Goal: Task Accomplishment & Management: Manage account settings

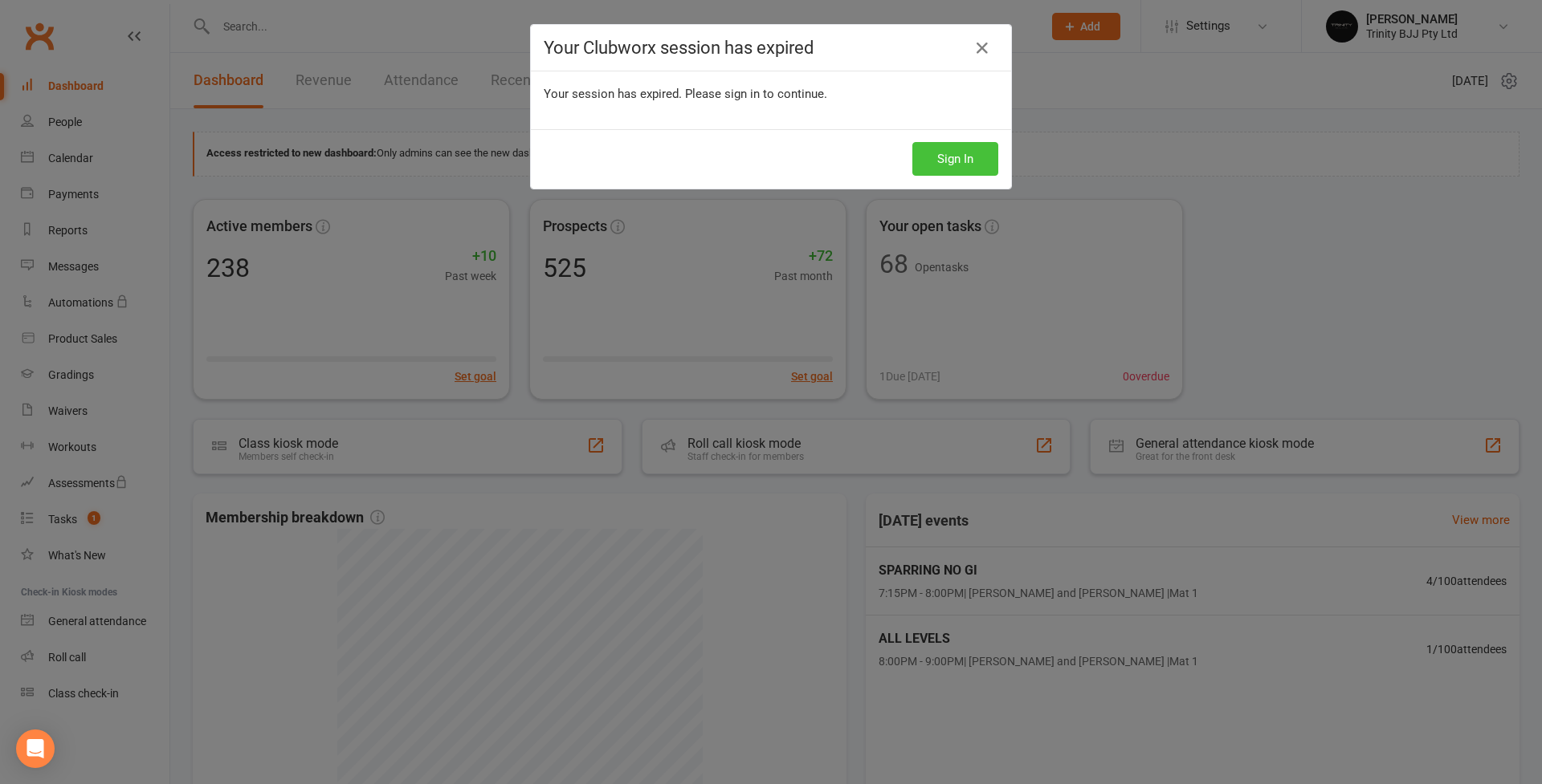
click at [946, 149] on button "Sign In" at bounding box center [955, 159] width 86 height 34
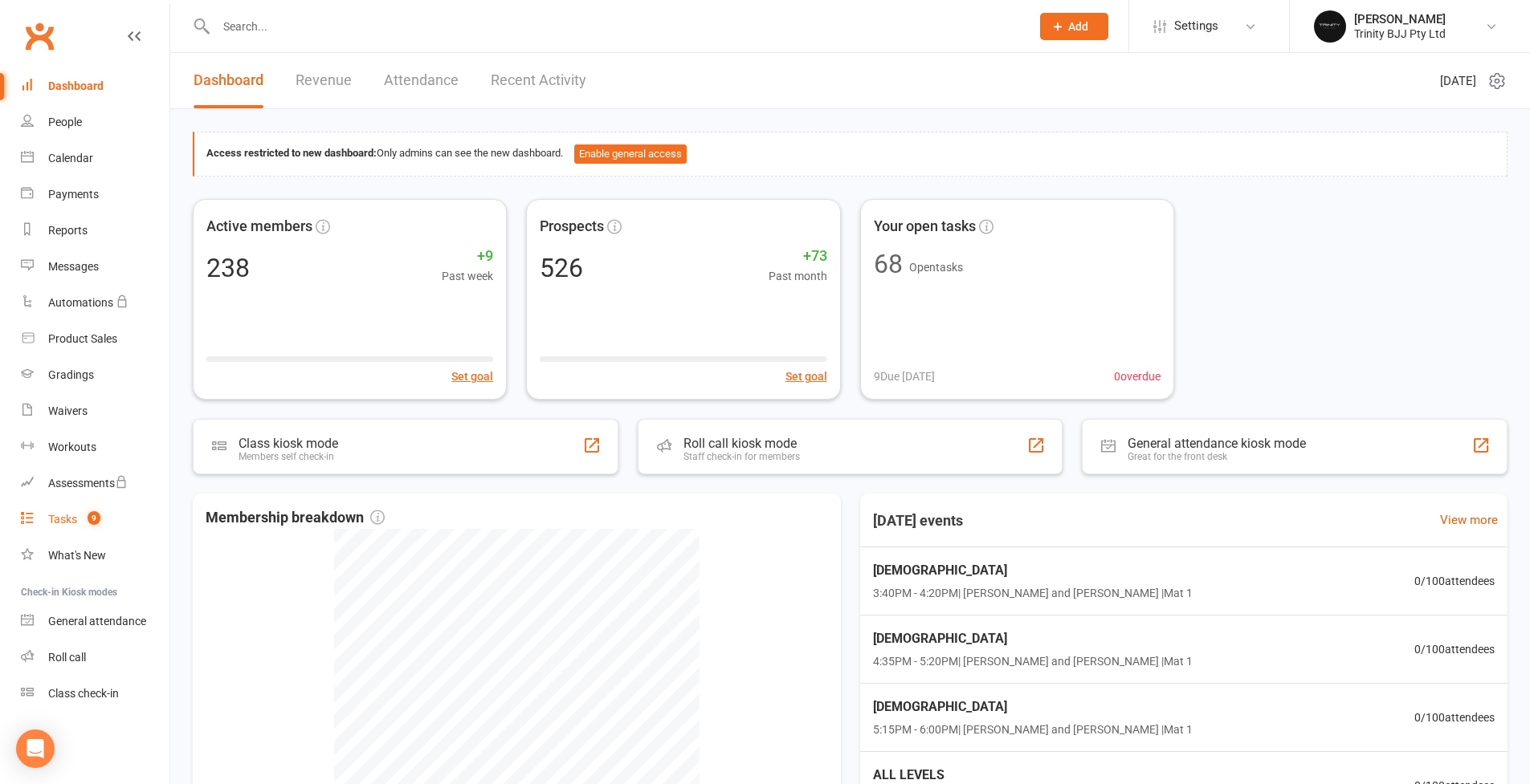
click at [58, 523] on div "Tasks" at bounding box center [63, 519] width 29 height 13
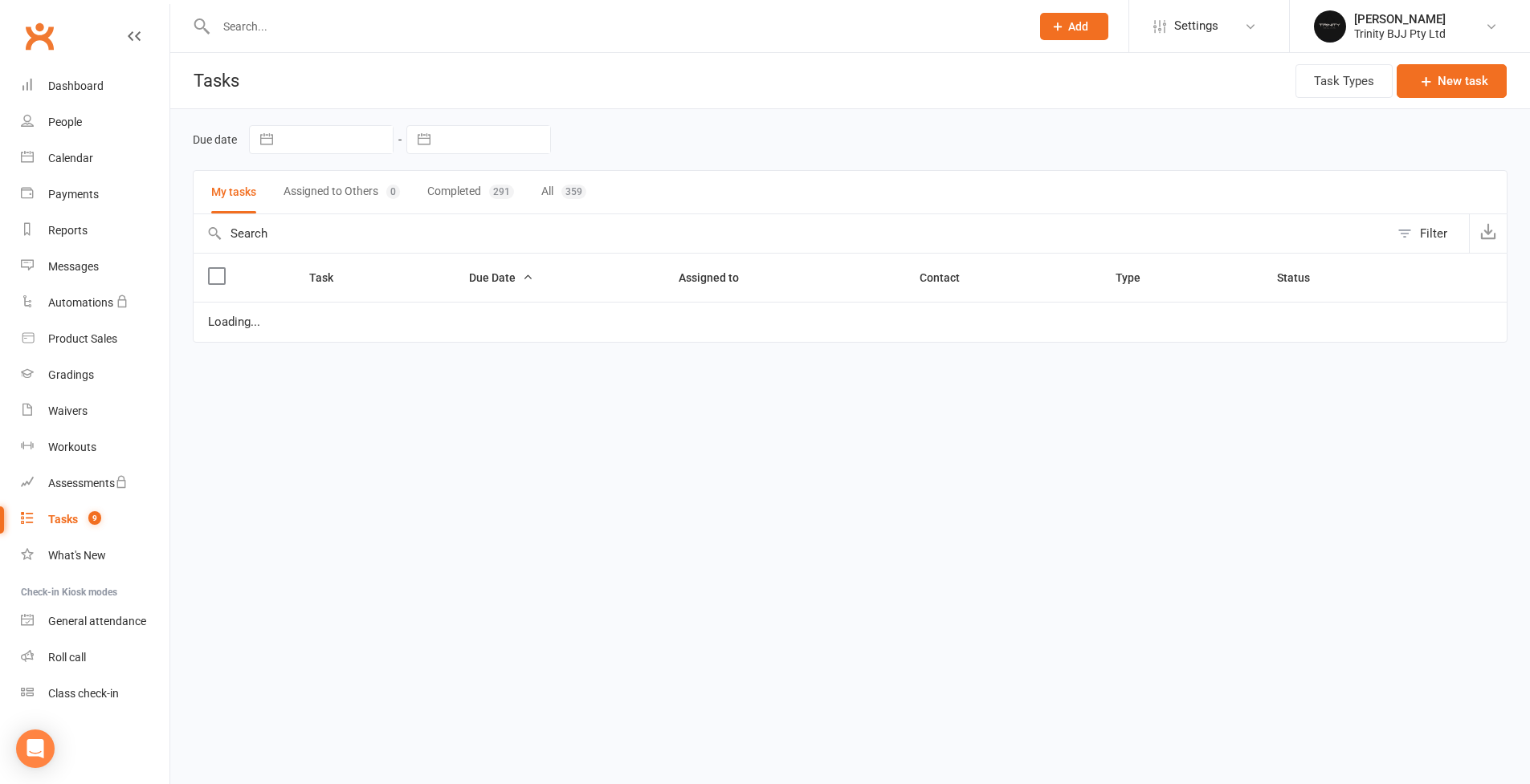
select select "6"
select select "2025"
select select "7"
select select "2025"
select select "8"
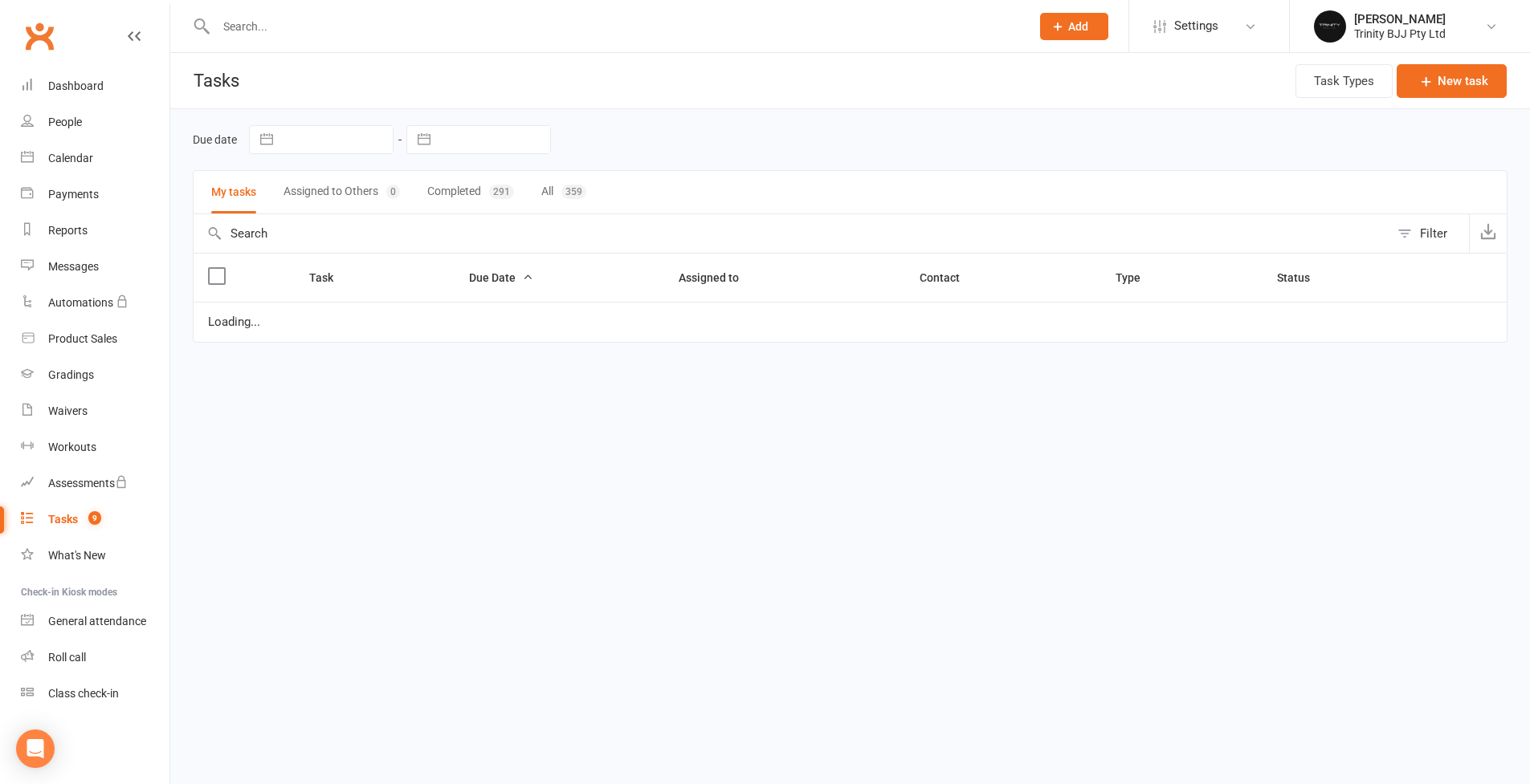
select select "2025"
select select "started"
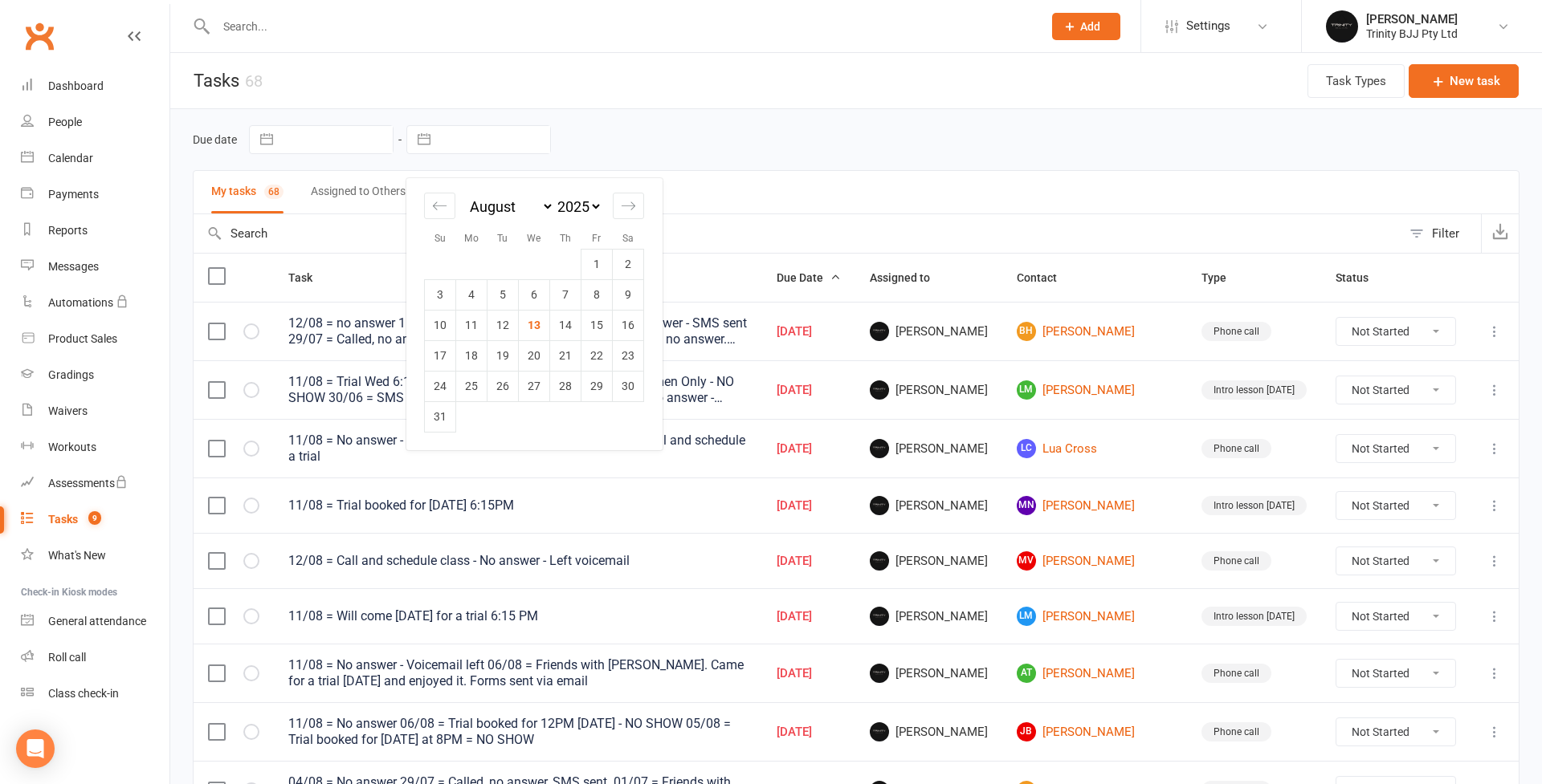
click at [472, 135] on input "text" at bounding box center [494, 140] width 111 height 28
click at [542, 333] on td "13" at bounding box center [534, 325] width 32 height 31
type input "[DATE]"
select select "started"
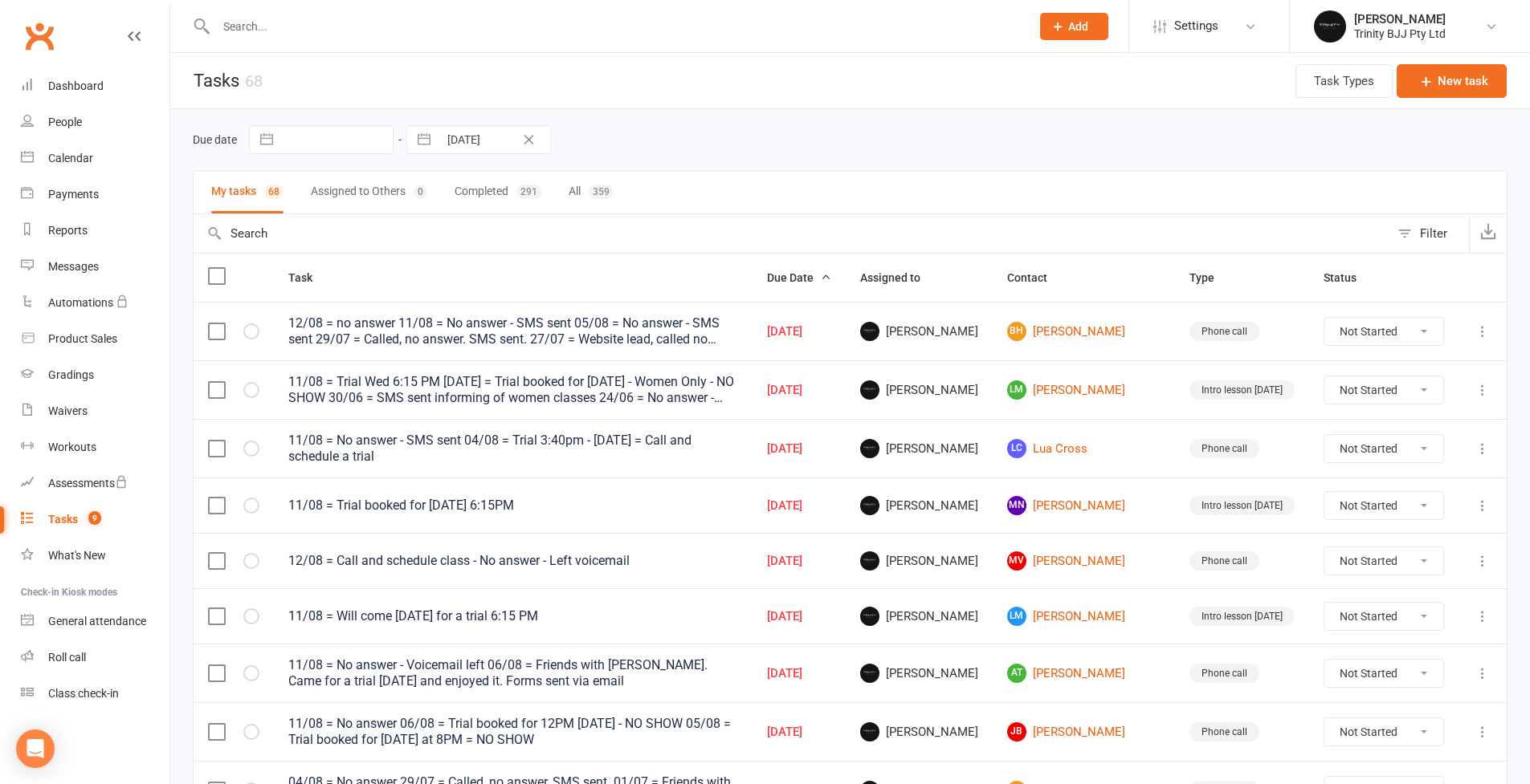
select select "started"
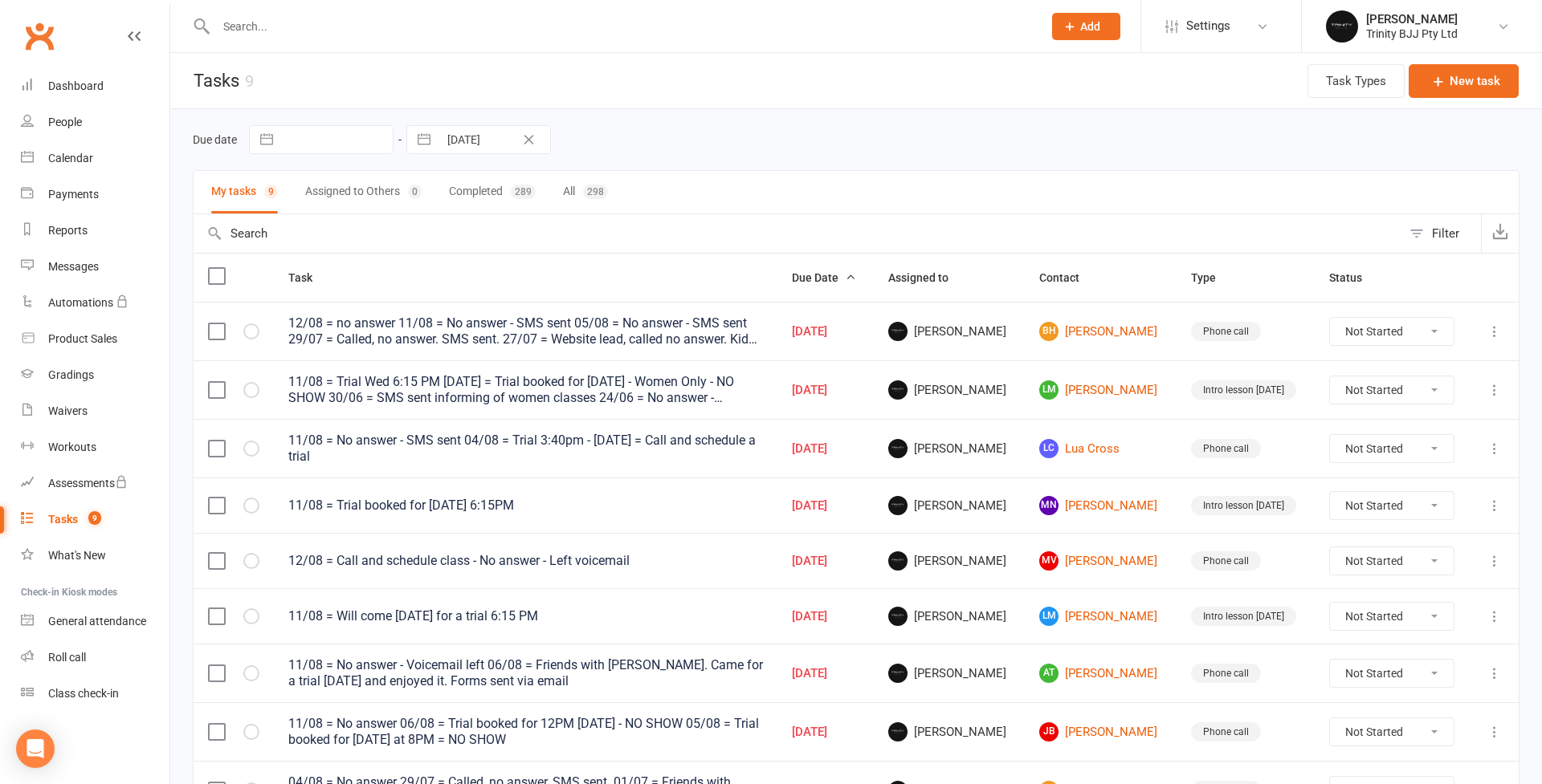
click at [339, 141] on input "text" at bounding box center [336, 140] width 111 height 28
select select "6"
select select "2025"
select select "7"
select select "2025"
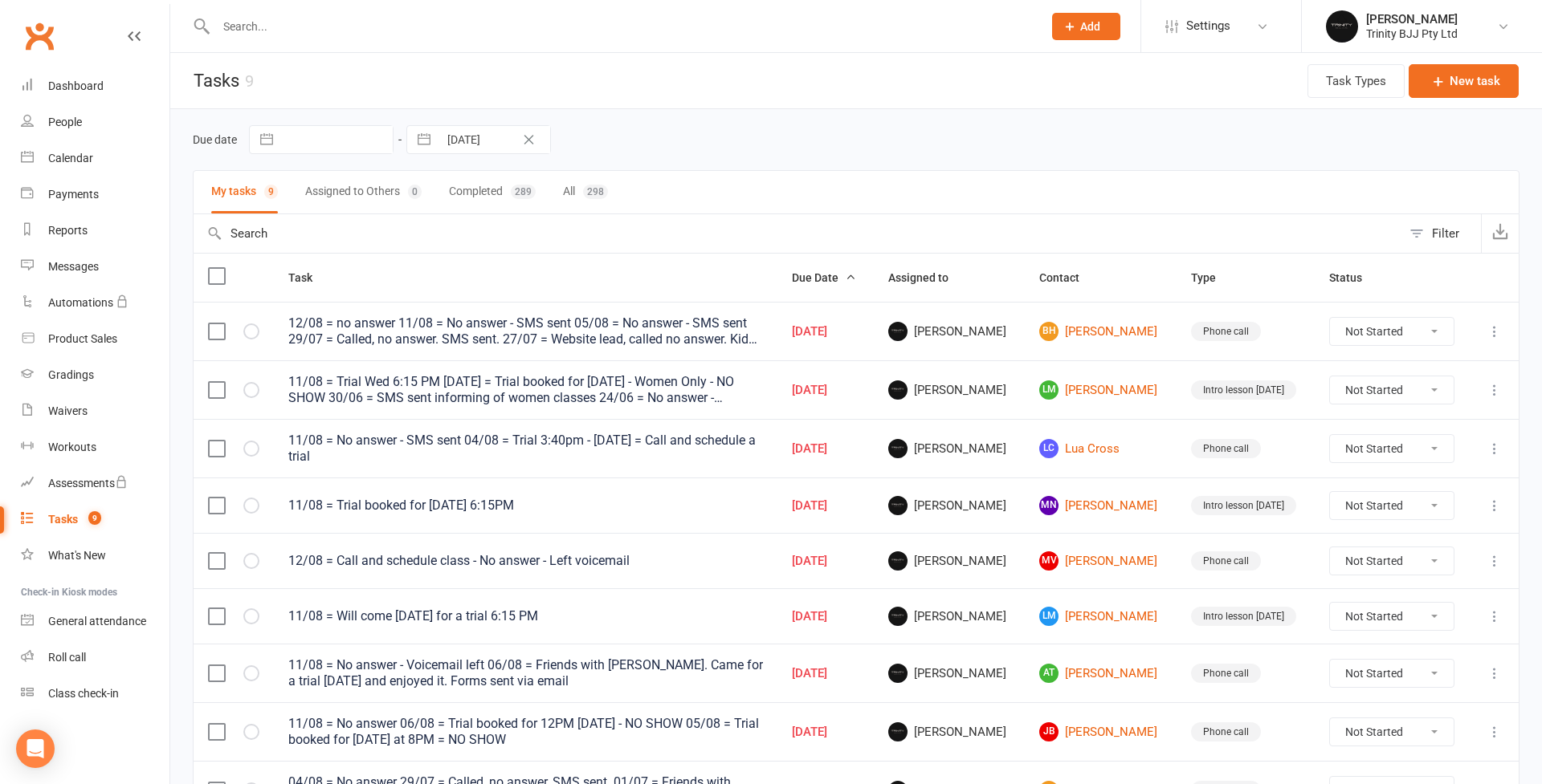
select select "8"
select select "2025"
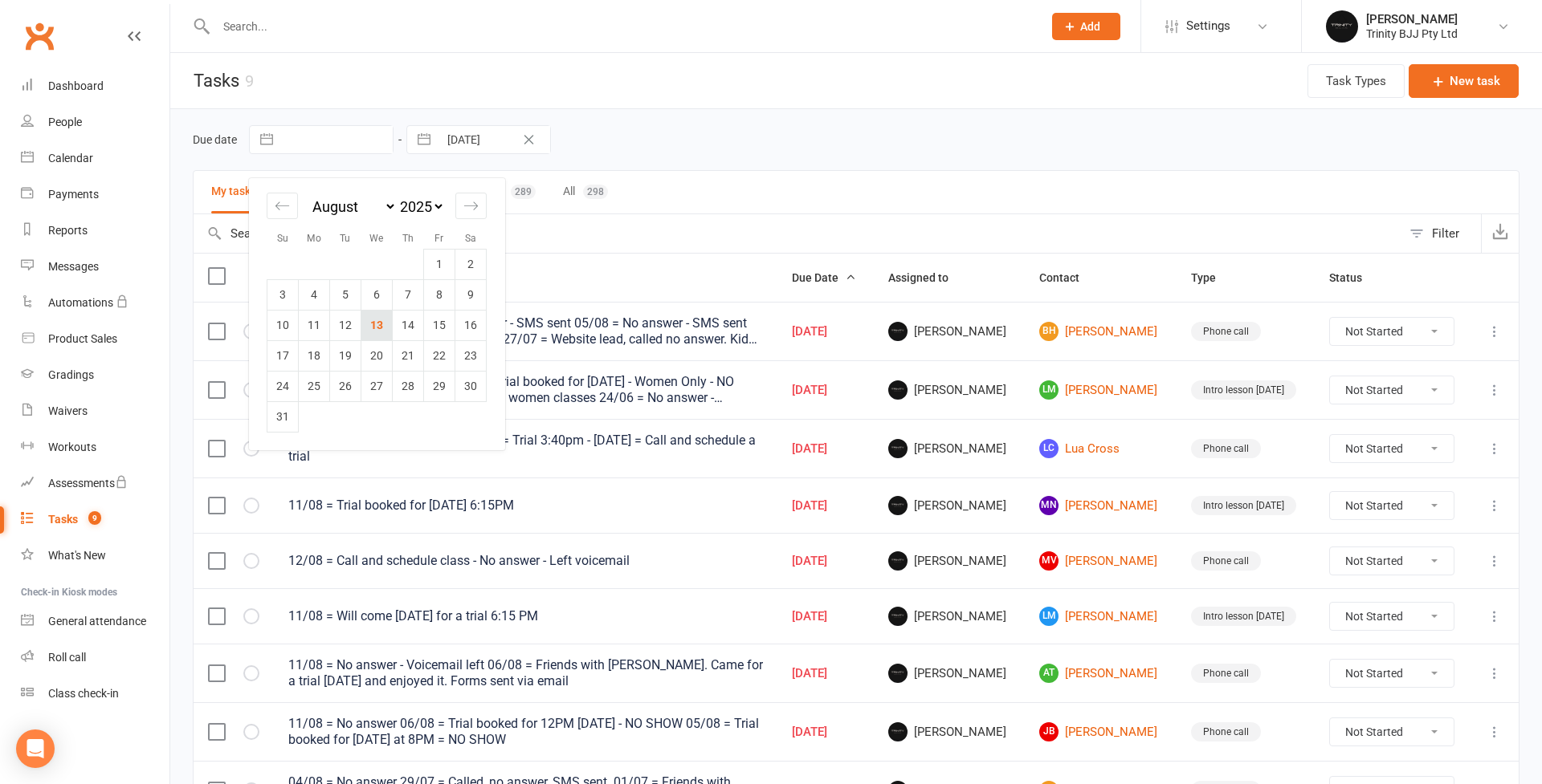
click at [382, 334] on td "13" at bounding box center [377, 325] width 32 height 31
type input "13 Aug 2025"
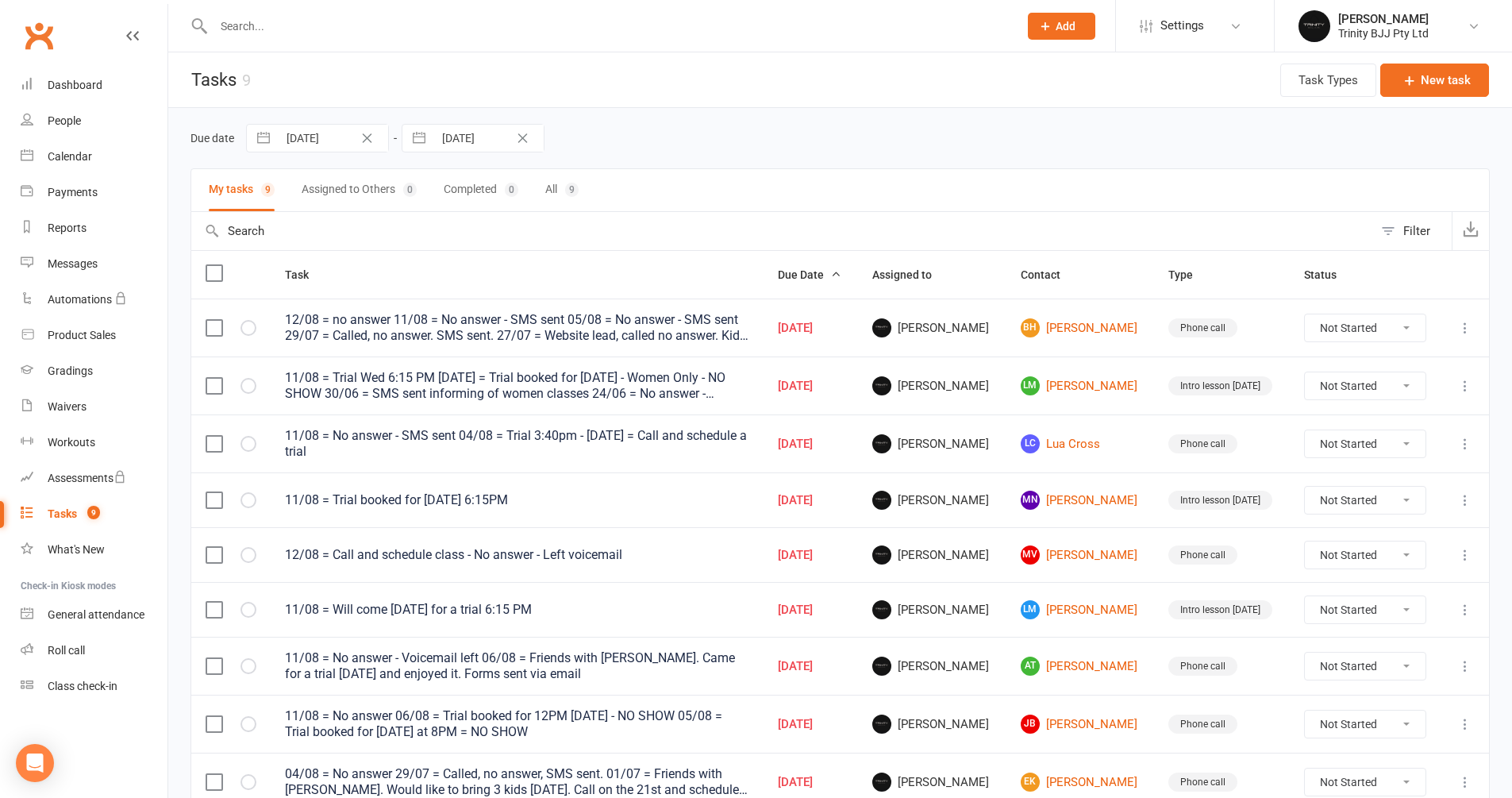
scroll to position [95, 0]
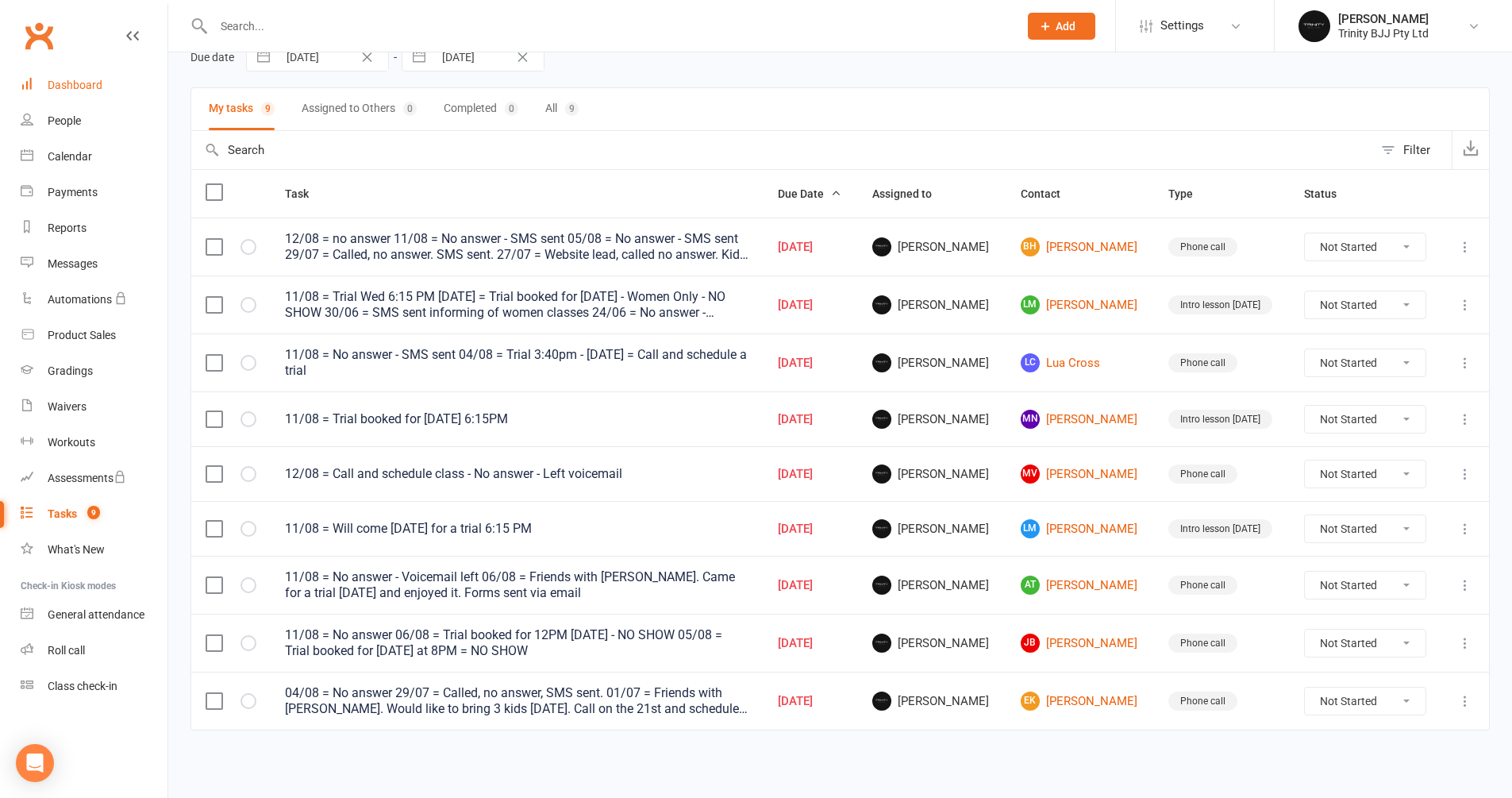
click at [35, 97] on link "Dashboard" at bounding box center [94, 85] width 147 height 35
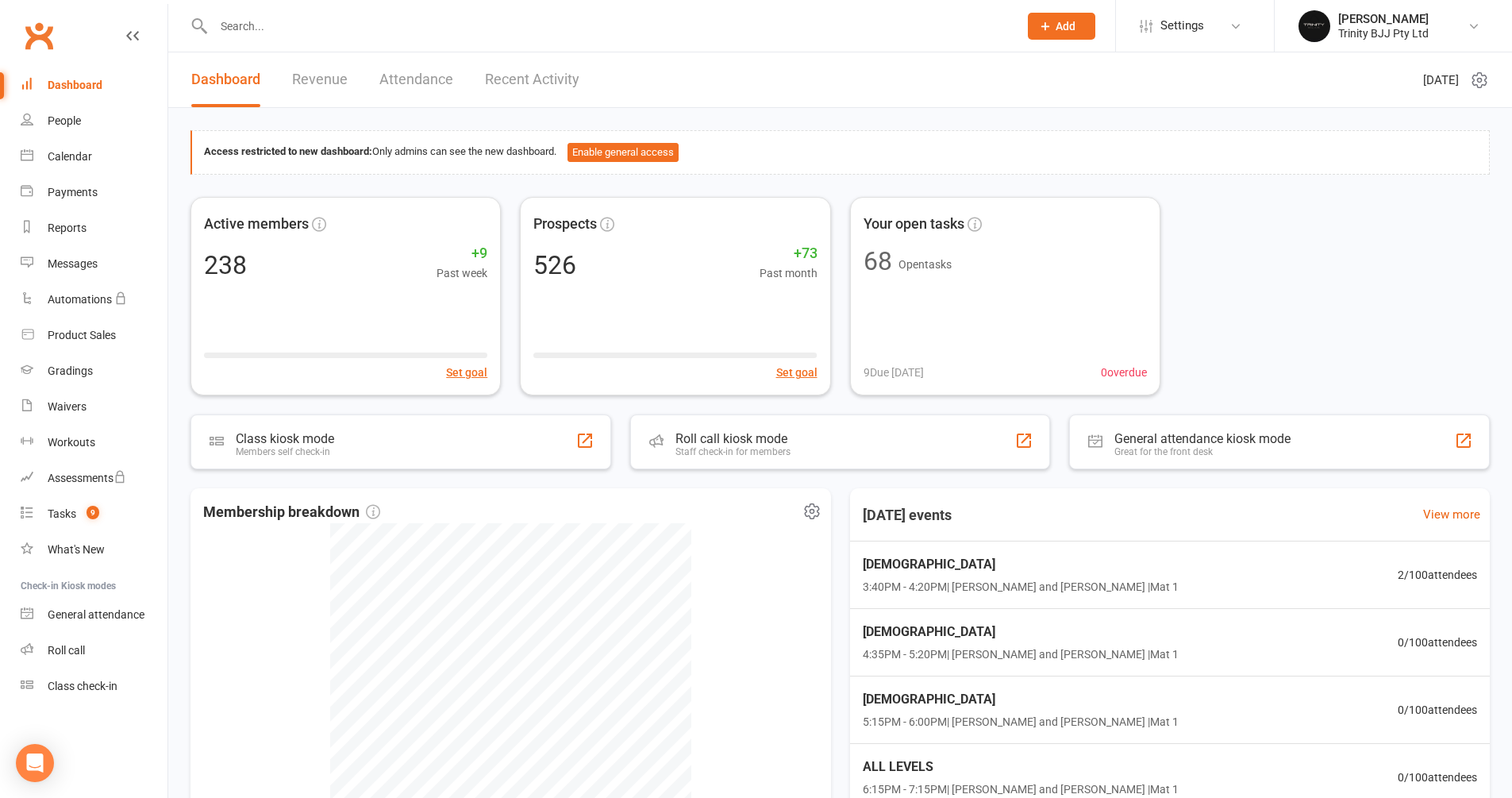
scroll to position [199, 0]
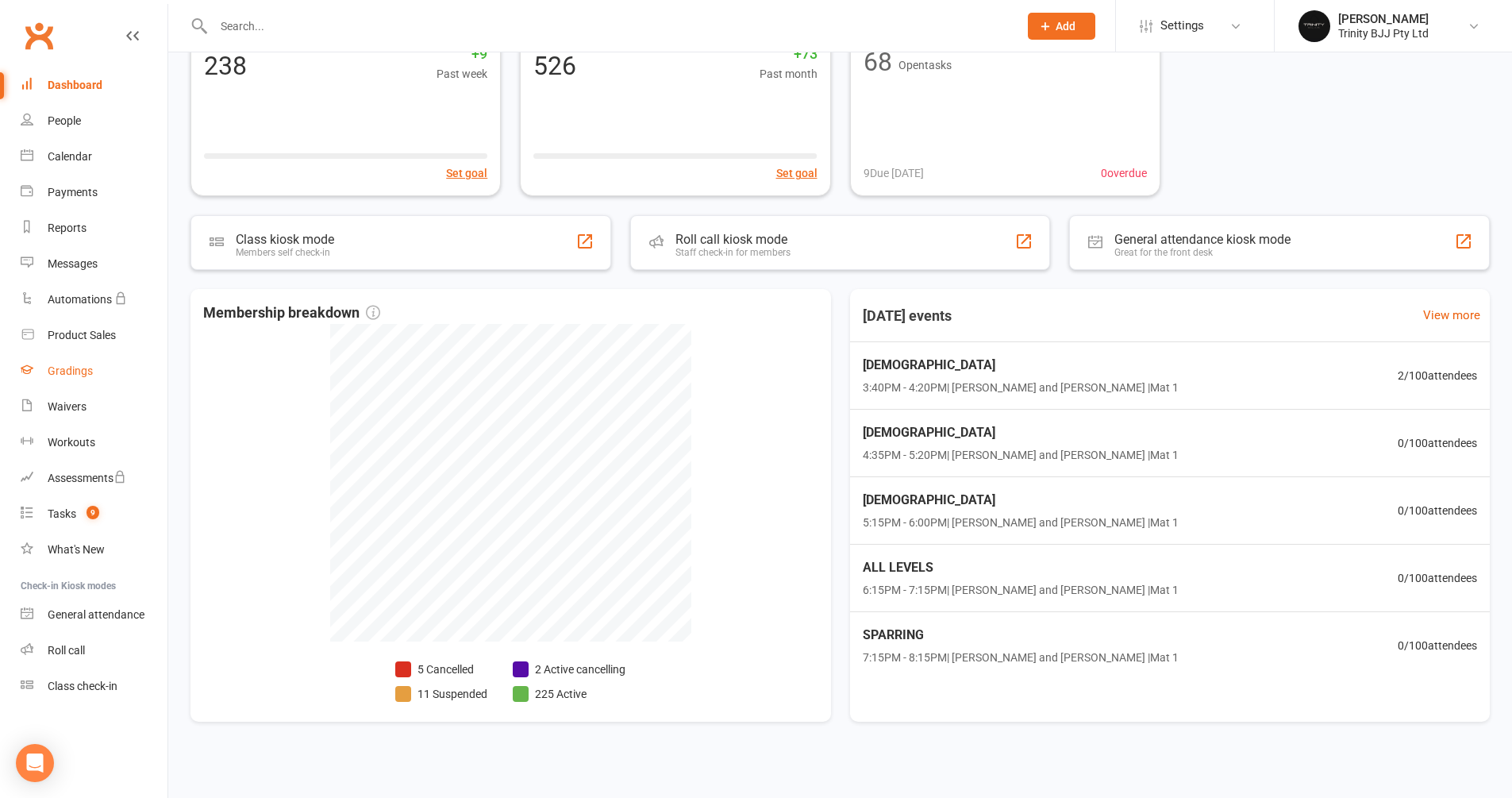
click at [74, 385] on link "Gradings" at bounding box center [94, 371] width 147 height 35
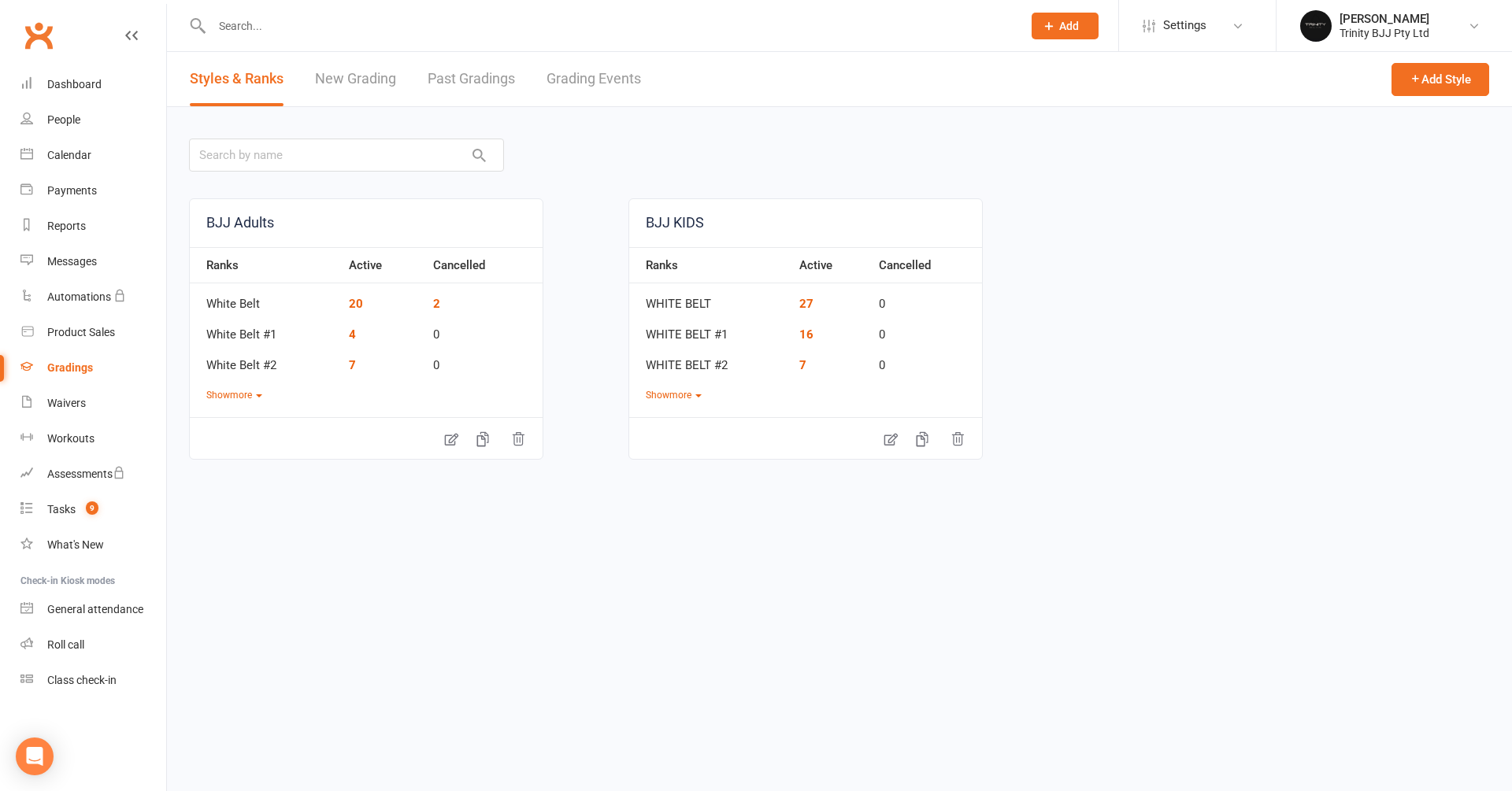
click at [381, 83] on link "New Grading" at bounding box center [356, 79] width 81 height 54
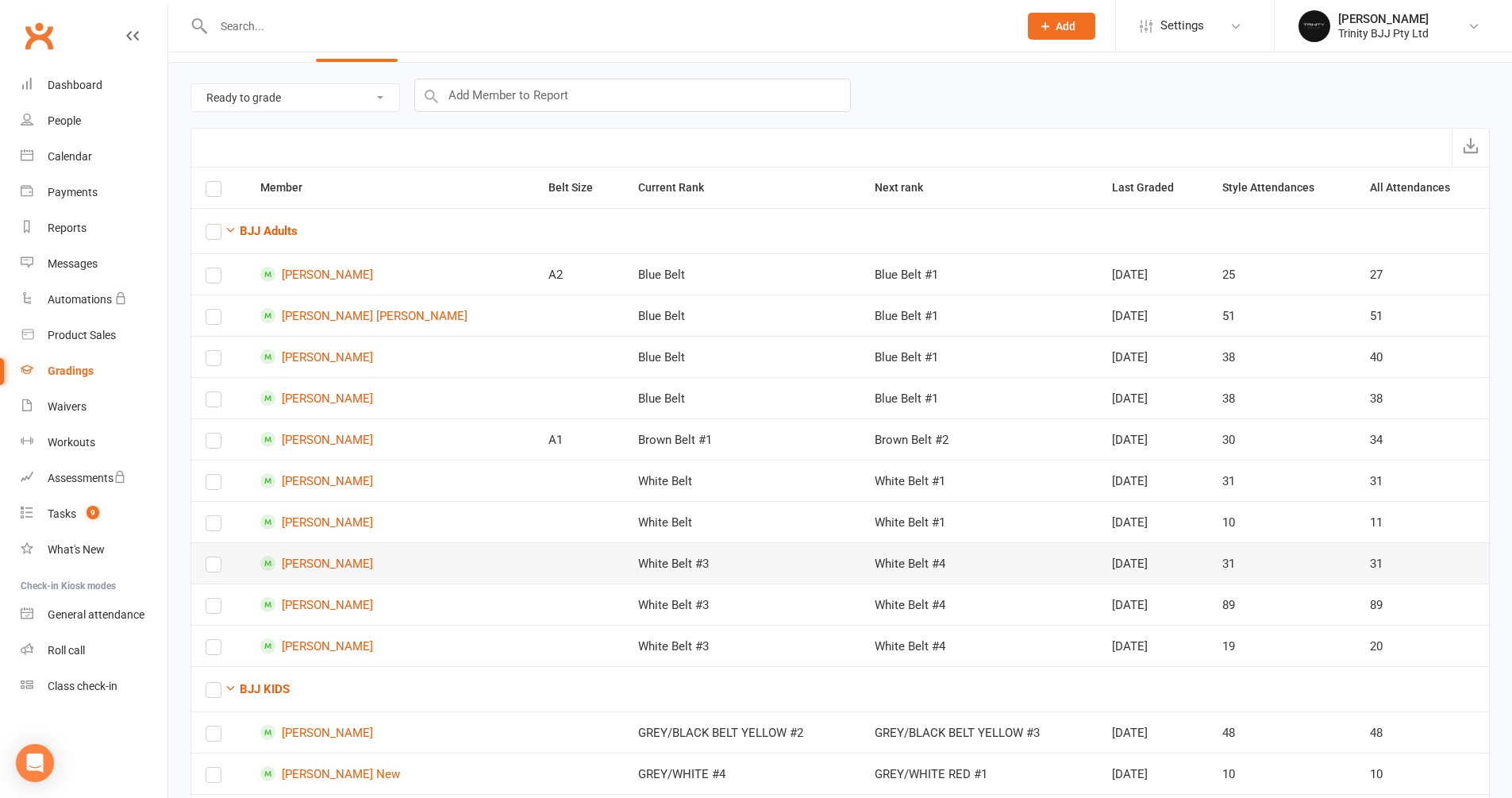
scroll to position [76, 0]
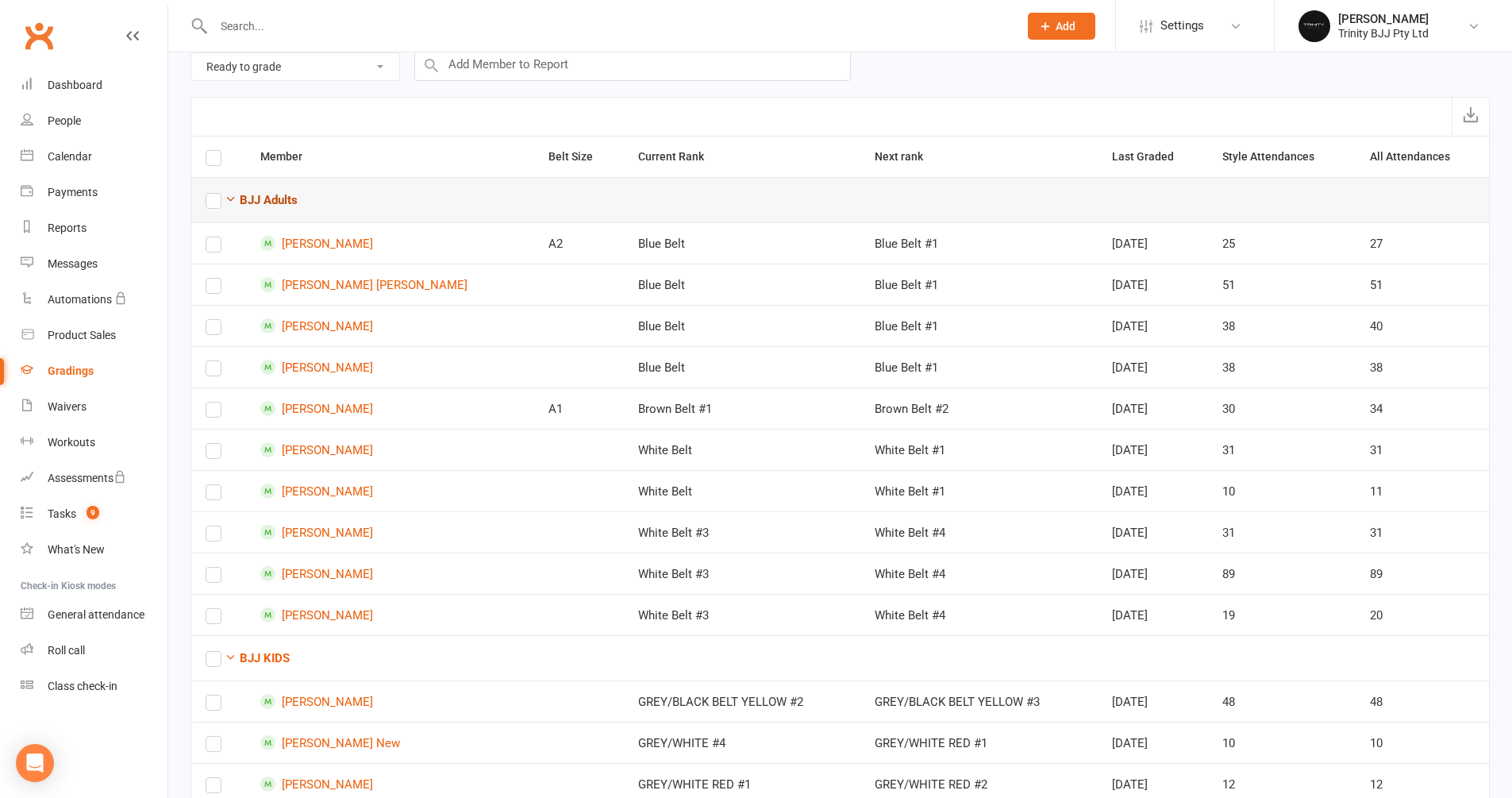
click at [249, 200] on strong "BJJ Adults" at bounding box center [269, 200] width 58 height 14
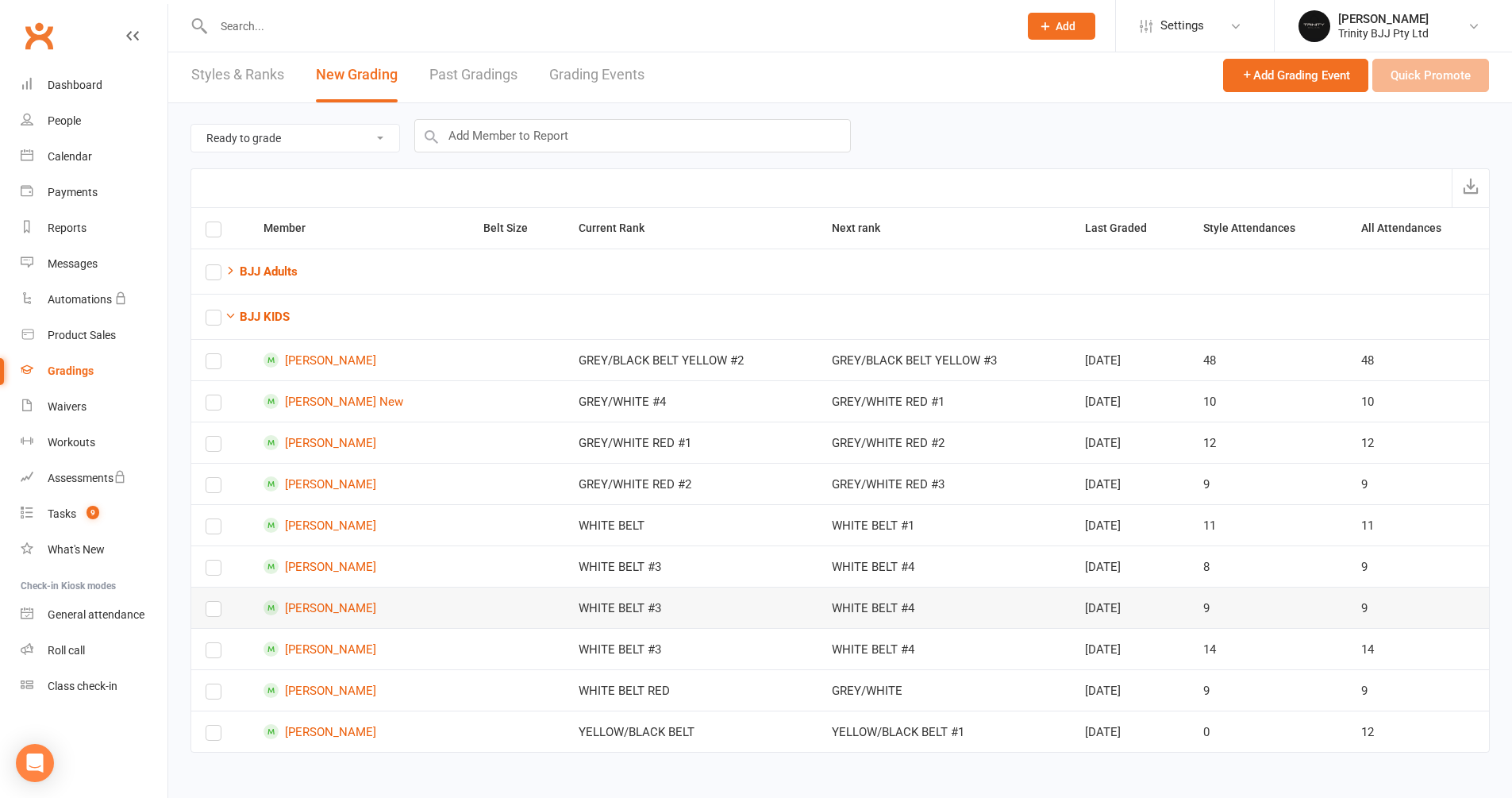
scroll to position [0, 0]
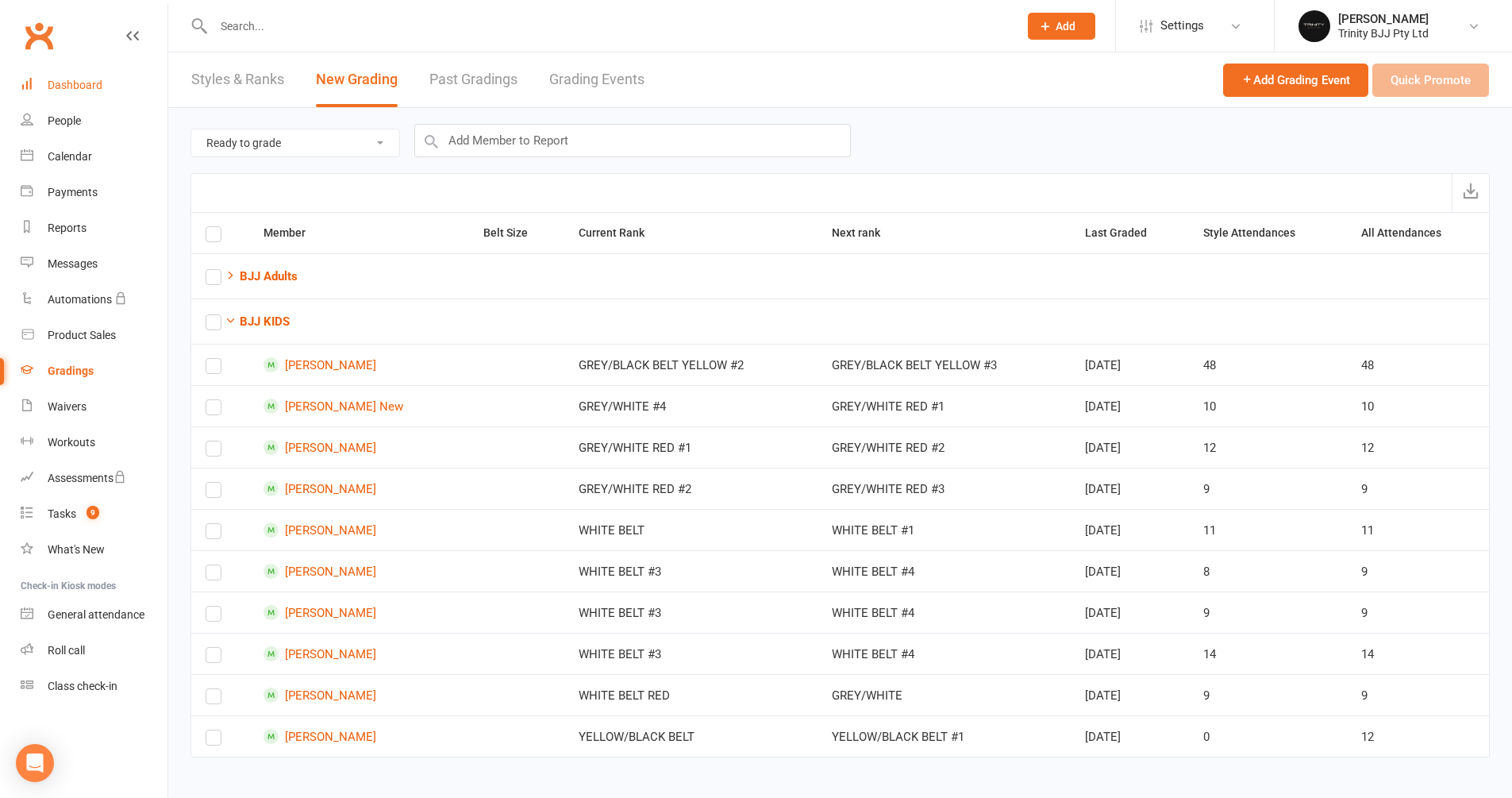
click at [51, 95] on link "Dashboard" at bounding box center [94, 85] width 147 height 35
